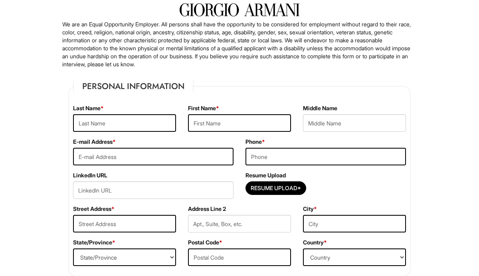
scroll to position [55, 0]
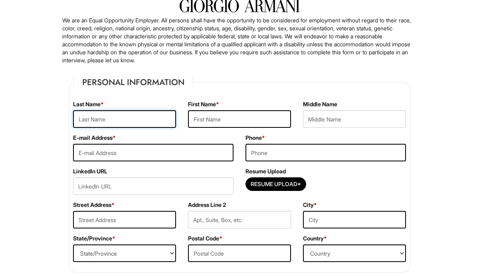
click at [144, 116] on input "text" at bounding box center [124, 119] width 103 height 18
type input "Gooding"
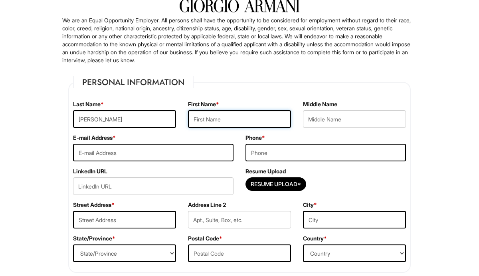
click at [209, 126] on input "text" at bounding box center [239, 119] width 103 height 18
type input "Denzel"
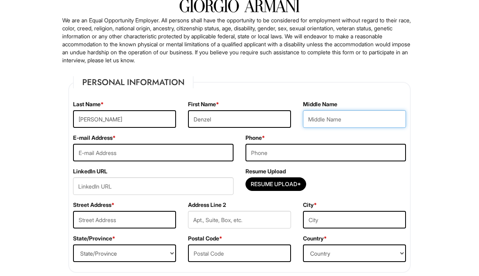
click at [317, 120] on input "text" at bounding box center [354, 119] width 103 height 18
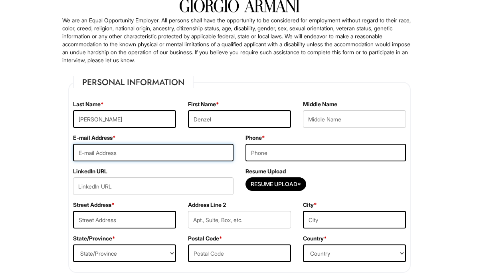
click at [155, 151] on input "email" at bounding box center [153, 153] width 160 height 18
type input "denzelggooding@gmail.com"
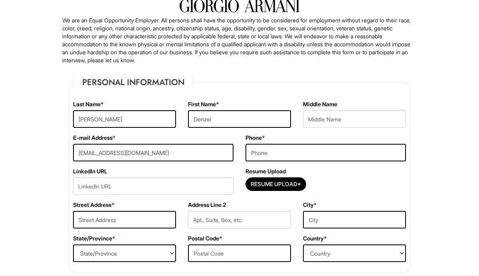
type input "7323096086"
type input "960 park terrace circle"
type input "Kissimmee"
select select "FL"
type input "34746"
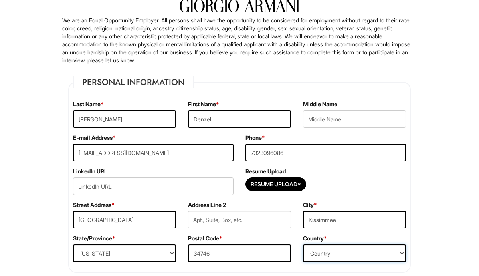
select select "United States of America"
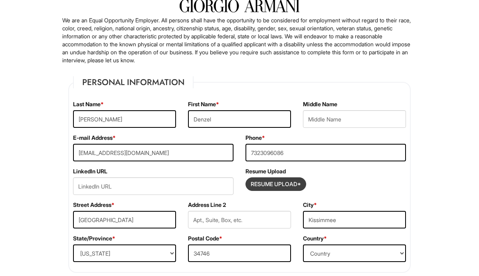
click at [264, 181] on input "Resume Upload*" at bounding box center [276, 183] width 60 height 13
type input "C:\fakepath\Denzel G Gooding Resume.pdf"
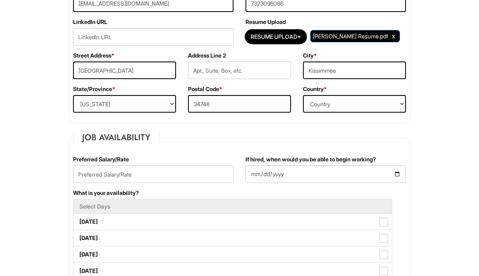
scroll to position [209, 0]
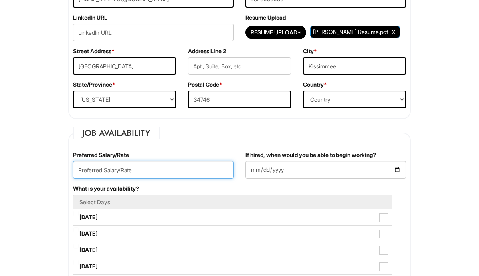
click at [164, 170] on input "text" at bounding box center [153, 170] width 160 height 18
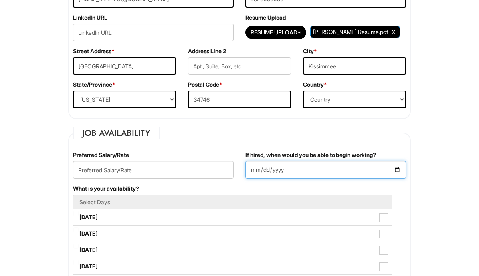
click at [395, 170] on input "If hired, when would you be able to begin working?" at bounding box center [325, 170] width 160 height 18
type input "2025-08-16"
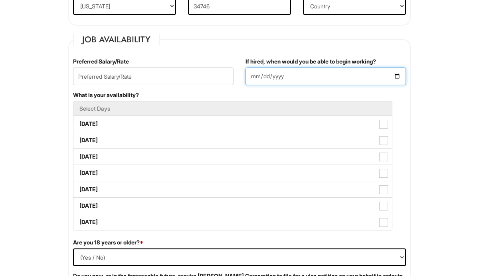
scroll to position [304, 0]
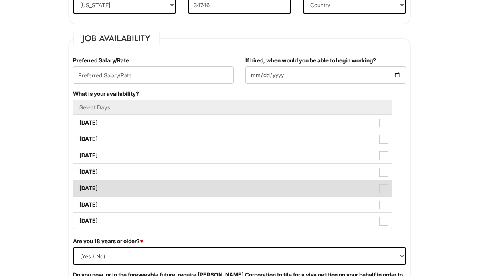
click at [384, 191] on span at bounding box center [383, 188] width 9 height 9
click at [79, 187] on Available_Friday "Friday" at bounding box center [75, 183] width 5 height 5
checkbox Available_Friday "true"
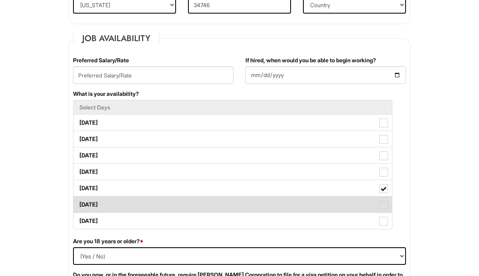
click at [382, 202] on span at bounding box center [383, 204] width 9 height 9
click at [79, 202] on Available_Saturday "Saturday" at bounding box center [75, 200] width 5 height 5
checkbox Available_Saturday "true"
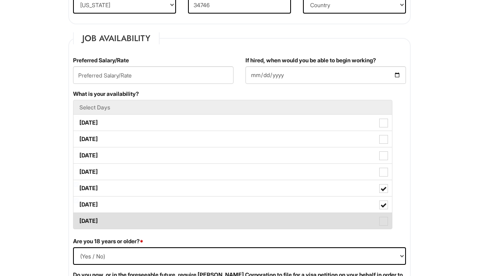
click at [382, 218] on span at bounding box center [383, 221] width 9 height 9
click at [79, 218] on Available_Sunday "Sunday" at bounding box center [75, 216] width 5 height 5
checkbox Available_Sunday "true"
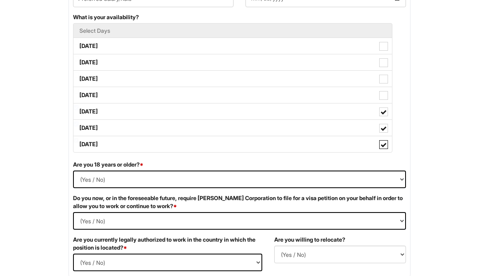
scroll to position [388, 0]
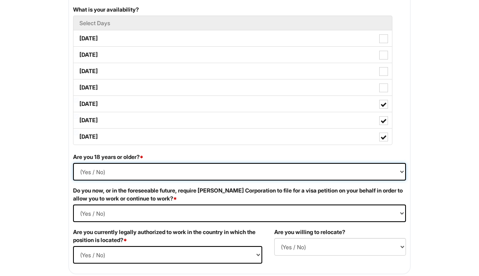
click at [347, 171] on select "(Yes / No) Yes No" at bounding box center [239, 172] width 333 height 18
select select "Yes"
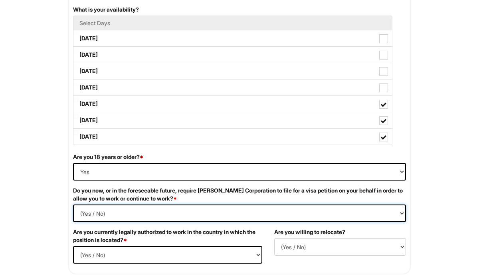
click at [181, 217] on Required "(Yes / No) Yes No" at bounding box center [239, 213] width 333 height 18
select Required "No"
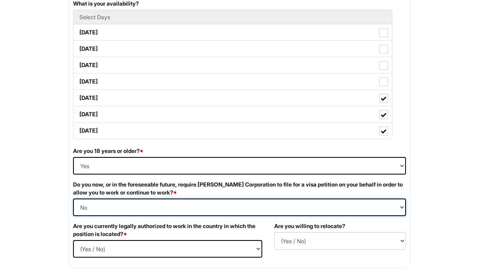
scroll to position [403, 0]
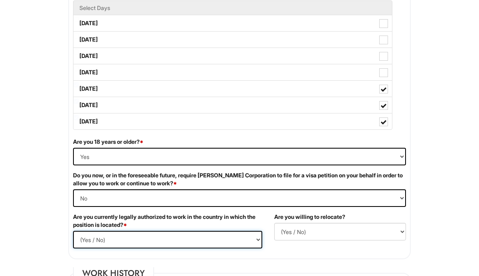
click at [168, 234] on select "(Yes / No) Yes No" at bounding box center [167, 240] width 189 height 18
select select "Yes"
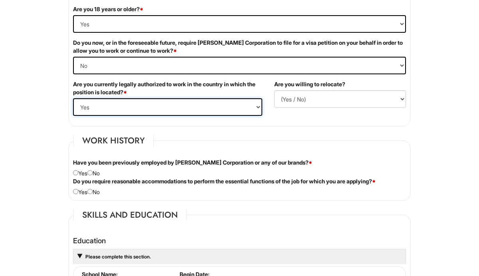
scroll to position [537, 0]
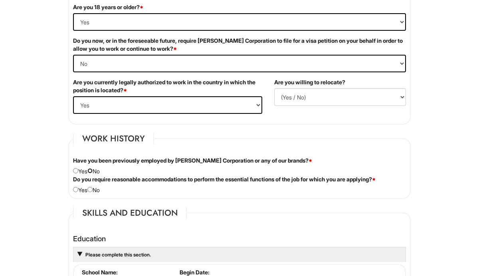
click at [93, 170] on input "radio" at bounding box center [89, 170] width 5 height 5
radio input "true"
click at [93, 191] on input "radio" at bounding box center [89, 189] width 5 height 5
radio input "true"
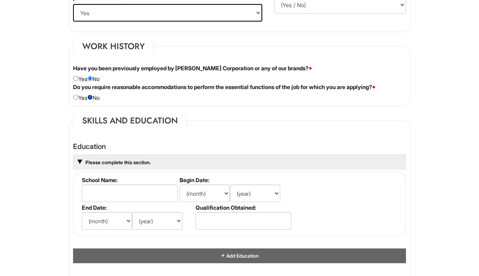
scroll to position [633, 0]
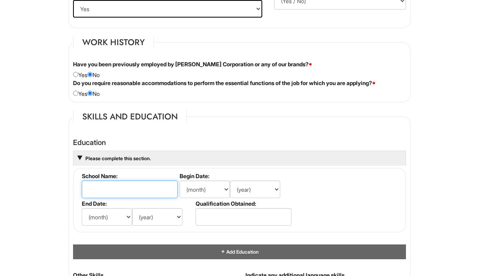
click at [127, 193] on input "text" at bounding box center [130, 189] width 96 height 18
type input "Kean University"
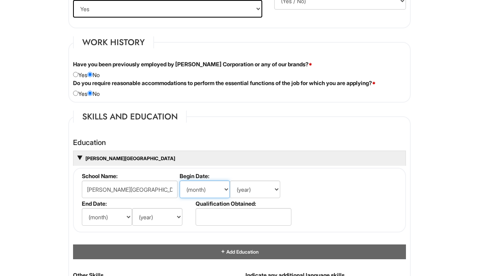
click at [221, 190] on select "(month) Jan Feb Mar Apr May Jun Jul Aug Sep Oct Nov Dec" at bounding box center [204, 189] width 50 height 18
select select "8"
click at [278, 193] on select "(year) 2029 2028 2027 2026 2025 2024 2023 2022 2021 2020 2019 2018 2017 2016 20…" at bounding box center [255, 189] width 50 height 18
select select "2017"
click at [124, 220] on select "(month) Jan Feb Mar Apr May Jun Jul Aug Sep Oct Nov Dec" at bounding box center [107, 217] width 50 height 18
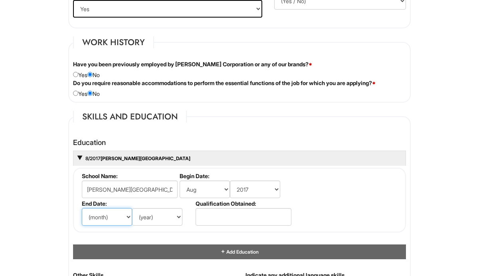
select select "8"
click at [165, 217] on select "(year) 2029 2028 2027 2026 2025 2024 2023 2022 2021 2020 2019 2018 2017 2016 20…" at bounding box center [157, 217] width 50 height 18
select select "2019"
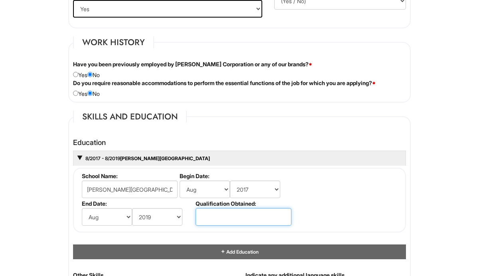
click at [220, 212] on input "text" at bounding box center [243, 217] width 96 height 18
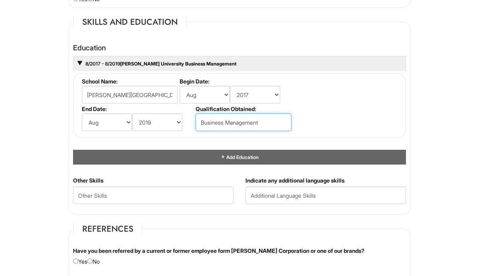
scroll to position [729, 0]
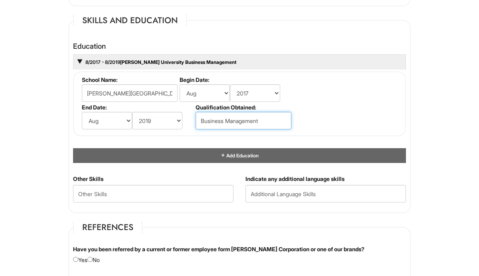
type input "Business Management"
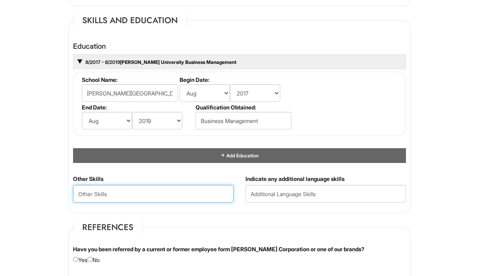
click at [192, 191] on Skills "text" at bounding box center [153, 194] width 160 height 18
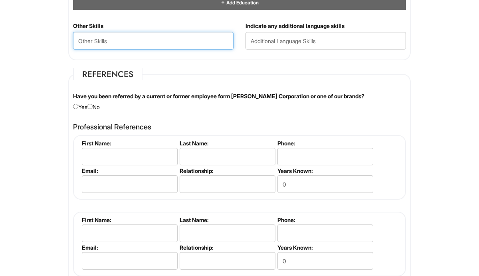
scroll to position [879, 0]
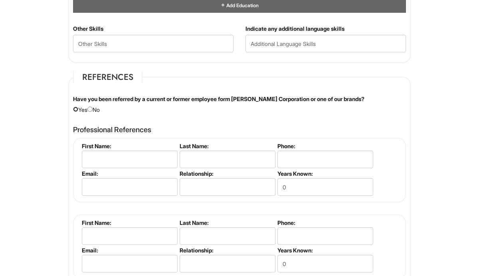
click at [74, 109] on input "radio" at bounding box center [75, 108] width 5 height 5
radio input "true"
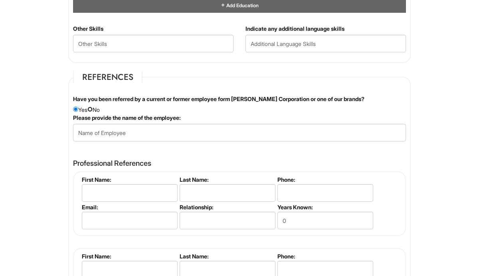
click at [93, 110] on input "radio" at bounding box center [89, 108] width 5 height 5
radio input "true"
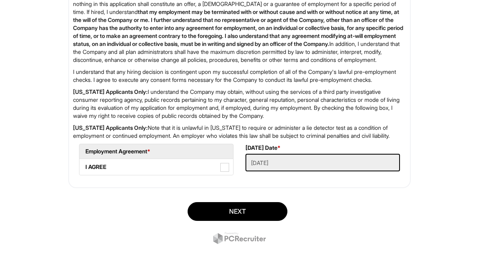
scroll to position [1310, 0]
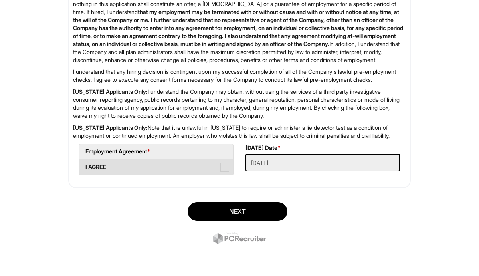
click at [225, 172] on span at bounding box center [224, 167] width 9 height 9
click at [85, 166] on AGREE "I AGREE" at bounding box center [81, 162] width 5 height 5
checkbox AGREE "true"
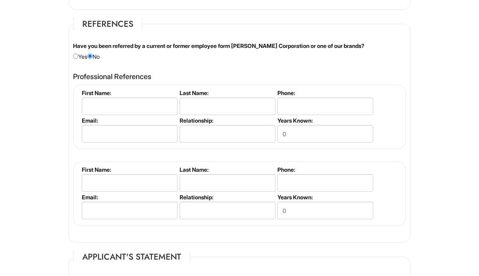
scroll to position [930, 0]
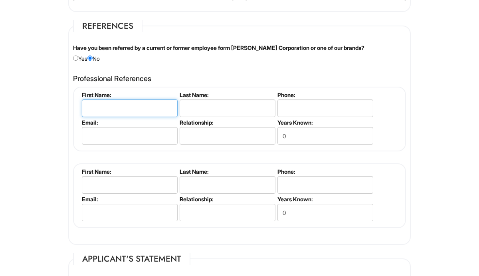
click at [151, 110] on input "text" at bounding box center [130, 108] width 96 height 18
type input "Emerick"
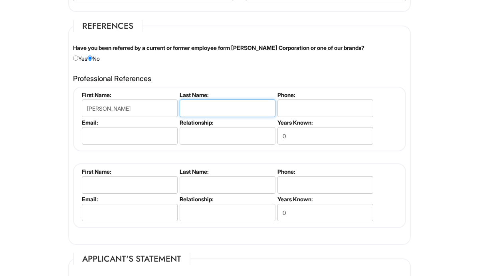
click at [209, 109] on input "text" at bounding box center [227, 108] width 96 height 18
type input "Sawyer"
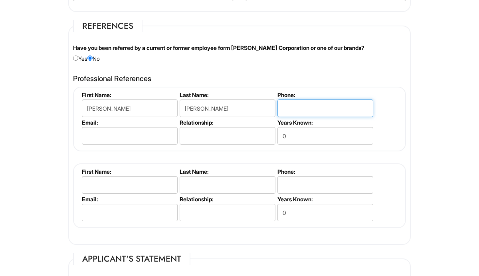
click at [301, 106] on input "tel" at bounding box center [325, 108] width 96 height 18
type input "7323096086"
type input "denzelggooding@gmail.com"
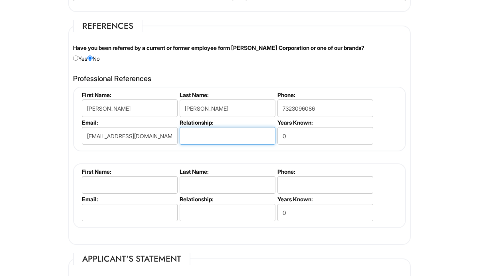
click at [246, 134] on input "text" at bounding box center [227, 136] width 96 height 18
type input "Family Friend"
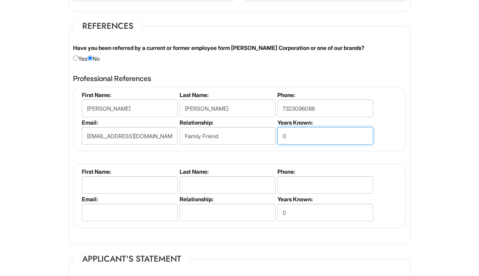
click at [319, 133] on input "0" at bounding box center [325, 136] width 96 height 18
type input "14"
click at [302, 158] on div "Emerick Sawyer First Name: Emerick Last Name: Sawyer Phone: 7323096086 Email: d…" at bounding box center [239, 157] width 333 height 141
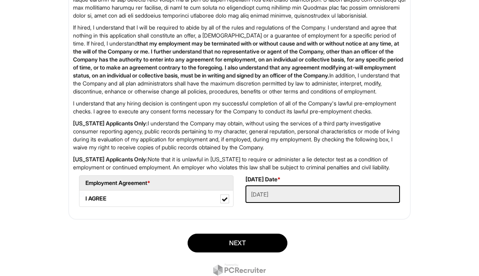
scroll to position [1297, 0]
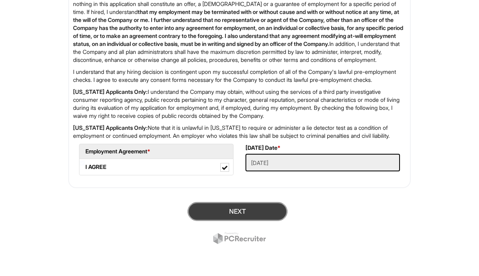
click at [261, 221] on button "Next" at bounding box center [237, 211] width 100 height 19
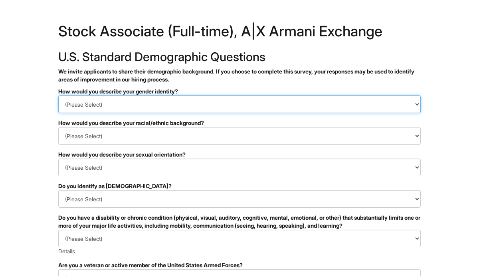
click at [216, 104] on select "(Please Select) Man Woman Non-binary I prefer to self-describe I don't wish to …" at bounding box center [239, 104] width 362 height 18
select select "Man"
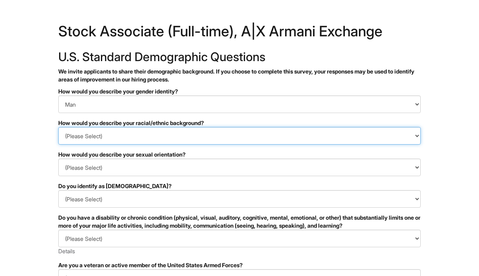
click at [192, 132] on select "(Please Select) Black or of African descent East Asian Hispanic, Latinx or of S…" at bounding box center [239, 136] width 362 height 18
select select "Black or of African descent"
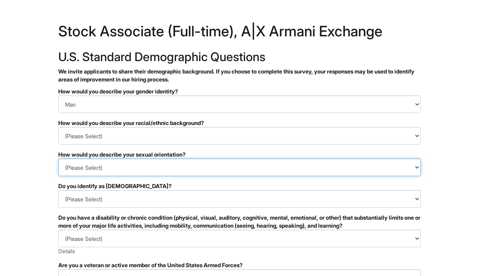
click at [167, 166] on select "(Please Select) Asexual Bisexual and/or pansexual Gay Heterosexual Lesbian Quee…" at bounding box center [239, 167] width 362 height 18
select select "Heterosexual"
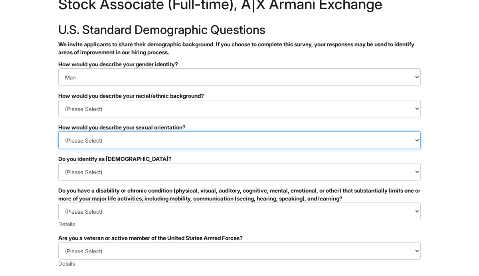
scroll to position [29, 0]
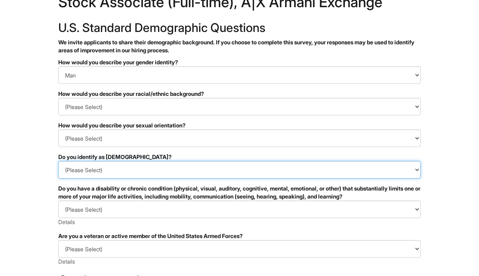
click at [136, 171] on select "(Please Select) Yes No I prefer to self-describe I don't wish to answer" at bounding box center [239, 170] width 362 height 18
select select "No"
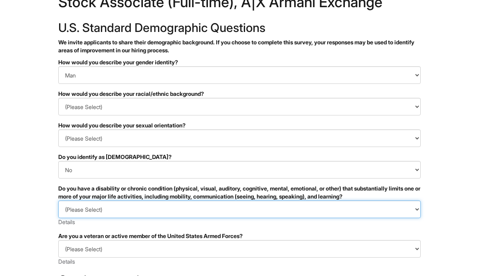
click at [126, 209] on select "(Please Select) YES, I HAVE A DISABILITY (or previously had a disability) NO, I…" at bounding box center [239, 209] width 362 height 18
select select "NO, I DON'T HAVE A DISABILITY"
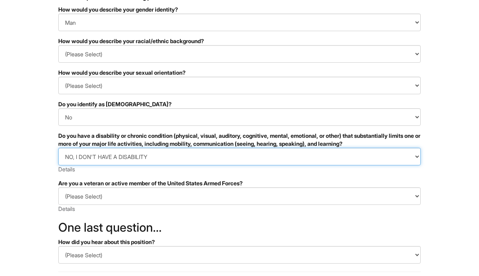
scroll to position [85, 0]
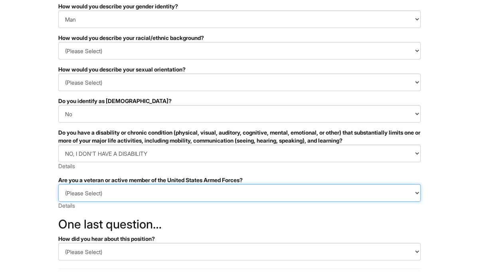
click at [123, 195] on select "(Please Select) I IDENTIFY AS ONE OR MORE OF THE CLASSIFICATIONS OF PROTECTED V…" at bounding box center [239, 193] width 362 height 18
select select "I AM NOT A PROTECTED VETERAN"
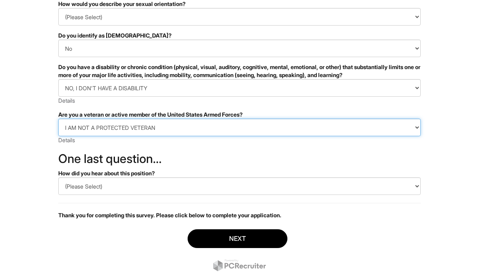
scroll to position [151, 0]
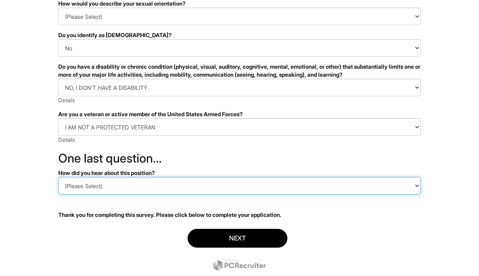
click at [122, 184] on select "(Please Select) CareerBuilder Indeed LinkedIn Monster Referral Other" at bounding box center [239, 186] width 362 height 18
select select "Indeed"
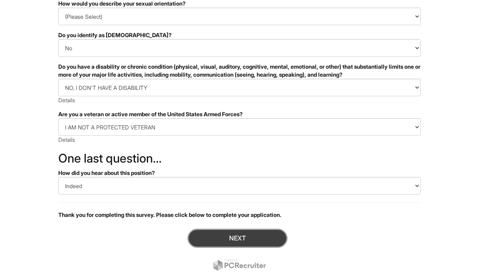
click at [198, 230] on button "Next" at bounding box center [237, 238] width 100 height 19
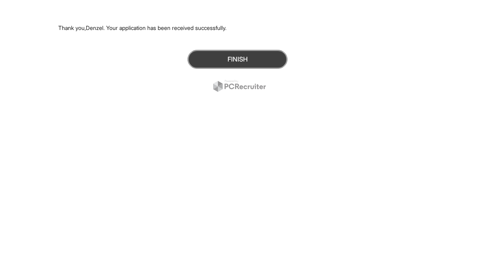
click at [194, 56] on button "Finish" at bounding box center [237, 59] width 100 height 19
